Goal: Use online tool/utility: Utilize a website feature to perform a specific function

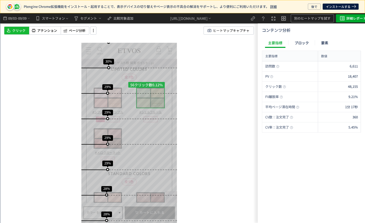
scroll to position [560, 0]
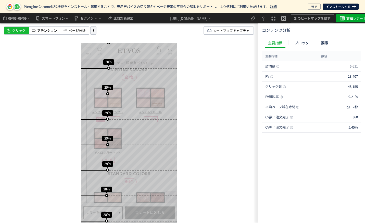
click at [94, 31] on icon at bounding box center [93, 31] width 6 height 6
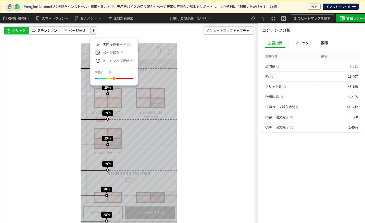
click at [91, 30] on icon at bounding box center [93, 31] width 6 height 6
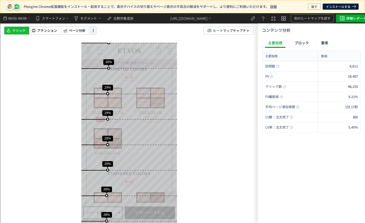
click at [91, 30] on icon at bounding box center [93, 31] width 6 height 6
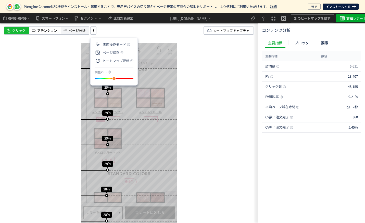
click at [78, 30] on span "ページ分析" at bounding box center [77, 30] width 17 height 5
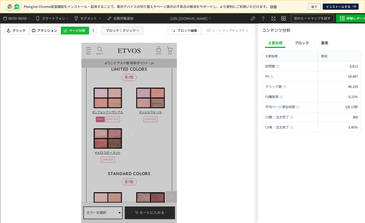
click at [116, 28] on span "ブロック：" at bounding box center [114, 31] width 17 height 8
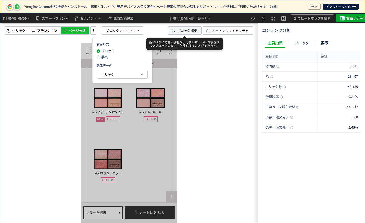
click at [178, 30] on span "ブロック編集" at bounding box center [187, 31] width 20 height 8
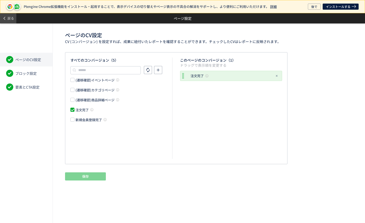
click at [7, 18] on span at bounding box center [4, 18] width 5 height 9
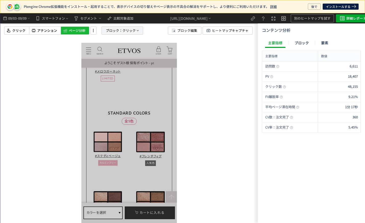
click at [126, 32] on span "クリック" at bounding box center [128, 31] width 13 height 8
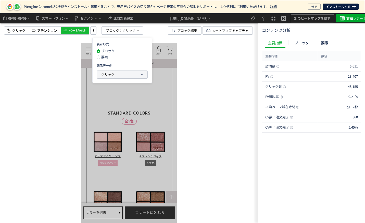
click at [105, 75] on span "クリック" at bounding box center [107, 74] width 13 height 5
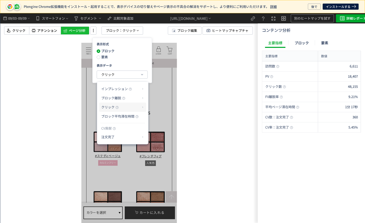
click at [115, 109] on p "クリック" at bounding box center [120, 107] width 39 height 9
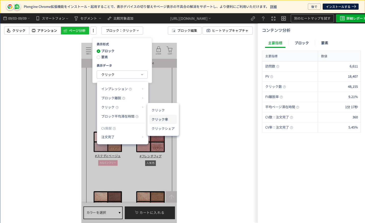
click at [153, 115] on li "クリック率" at bounding box center [162, 119] width 27 height 9
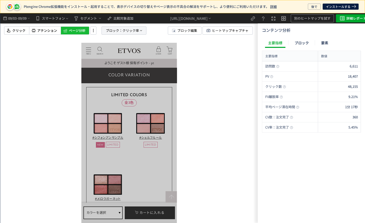
click at [128, 31] on span "クリック率" at bounding box center [130, 31] width 17 height 8
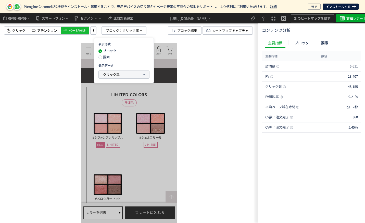
click at [107, 74] on span "クリック率" at bounding box center [111, 74] width 17 height 5
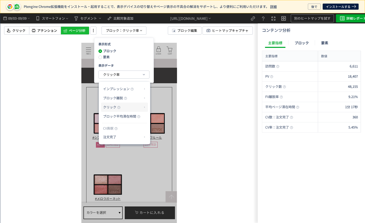
click at [113, 109] on span "クリック" at bounding box center [109, 107] width 13 height 5
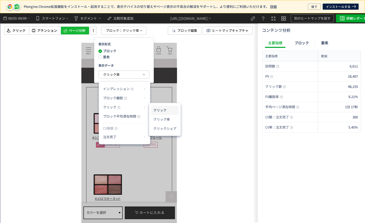
click at [167, 110] on li "クリック" at bounding box center [164, 110] width 27 height 9
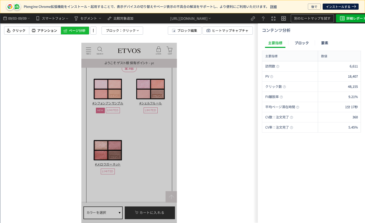
scroll to position [560, 0]
